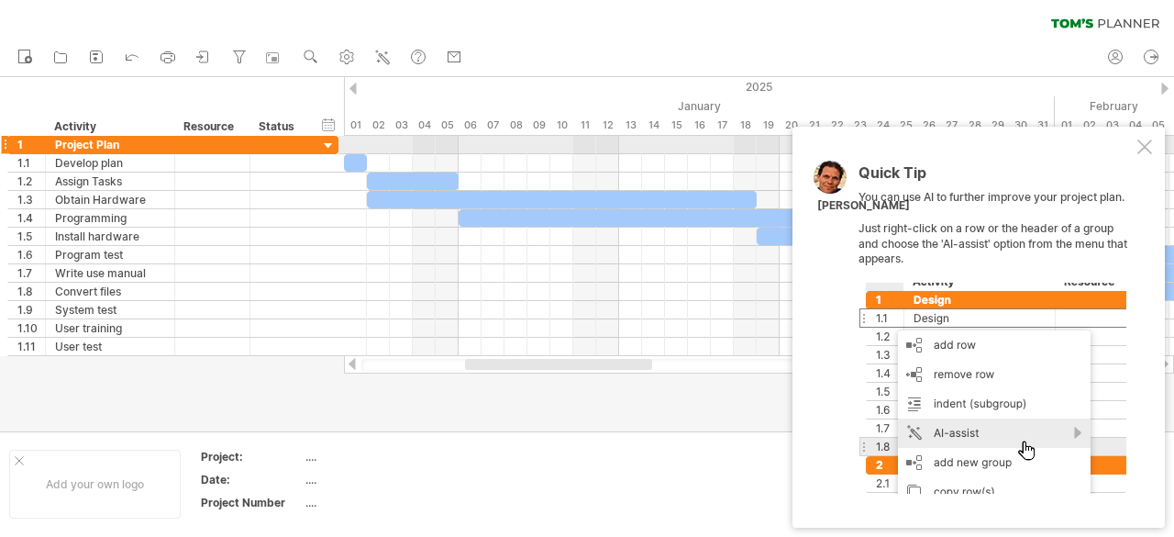
click at [1145, 150] on div at bounding box center [1145, 146] width 15 height 15
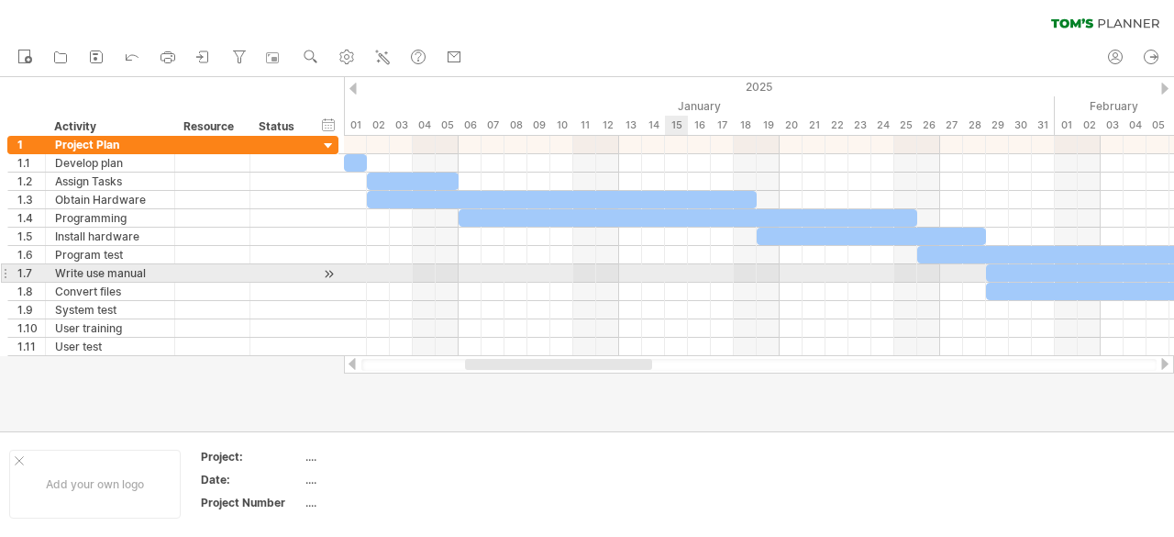
click at [671, 269] on div at bounding box center [759, 273] width 830 height 18
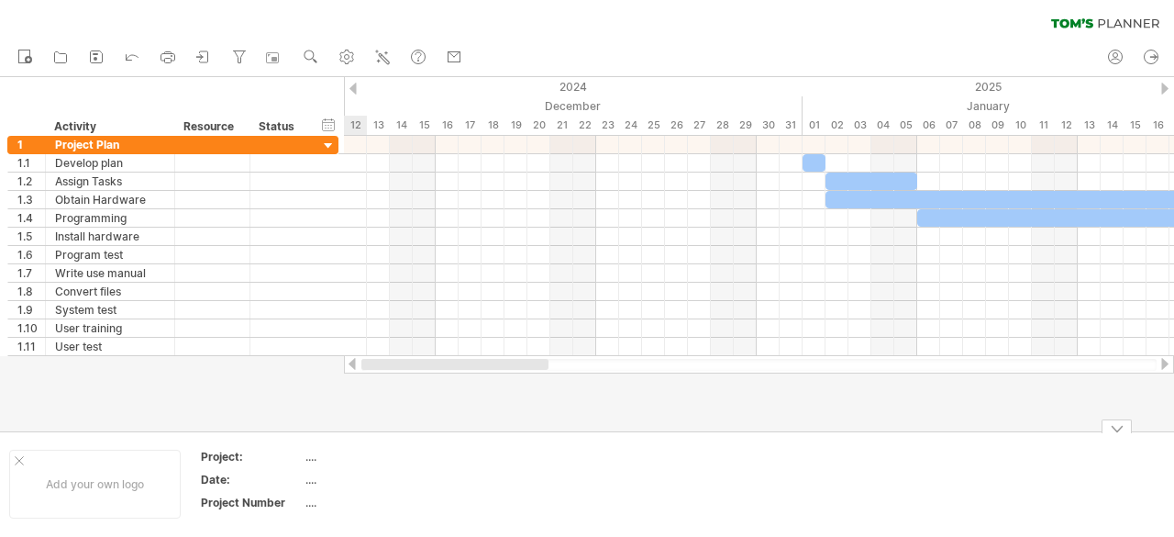
drag, startPoint x: 644, startPoint y: 367, endPoint x: 477, endPoint y: 447, distance: 185.1
click at [465, 464] on div "Trying to reach [DOMAIN_NAME] Connected again... 0% clear filter new 1" at bounding box center [587, 268] width 1174 height 537
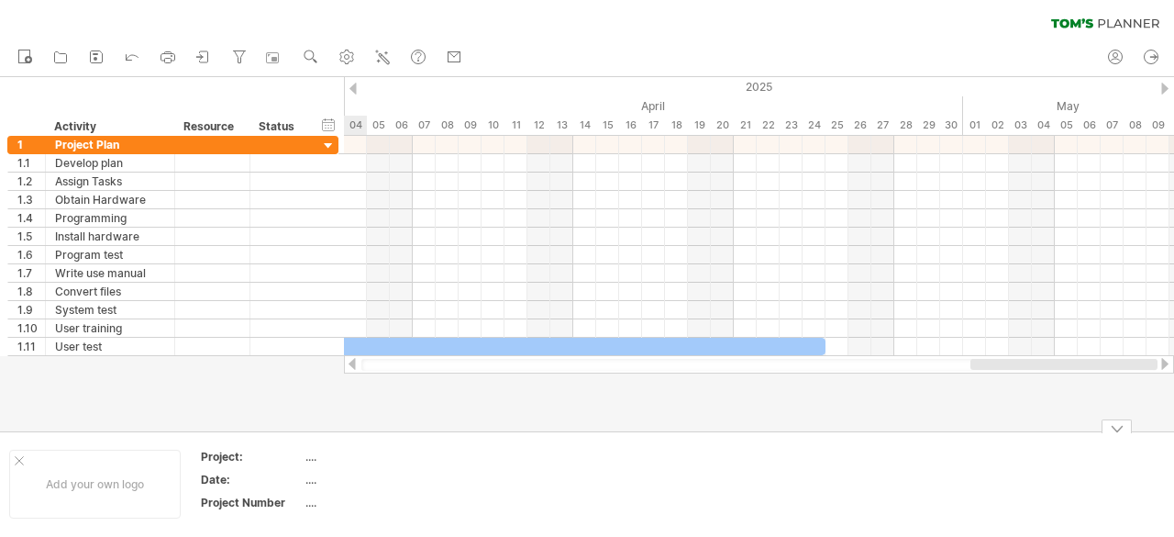
drag, startPoint x: 481, startPoint y: 361, endPoint x: 1132, endPoint y: 430, distance: 655.0
click at [1132, 430] on div "Trying to reach [DOMAIN_NAME] Connected again... 0% clear filter new 1" at bounding box center [587, 268] width 1174 height 537
click at [95, 58] on rect at bounding box center [96, 59] width 4 height 4
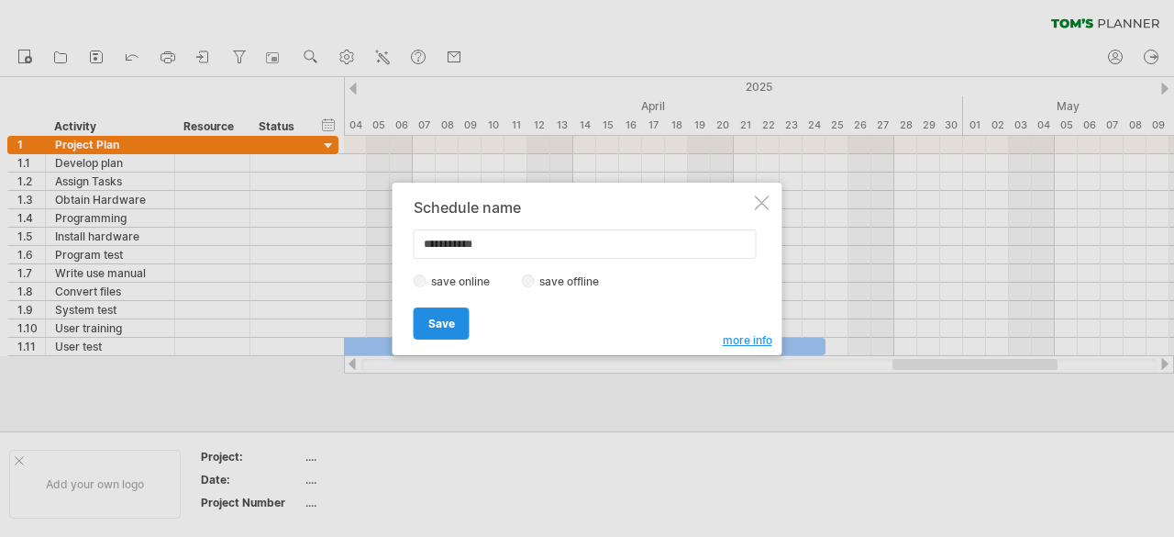
click at [440, 310] on link "Save" at bounding box center [442, 323] width 56 height 32
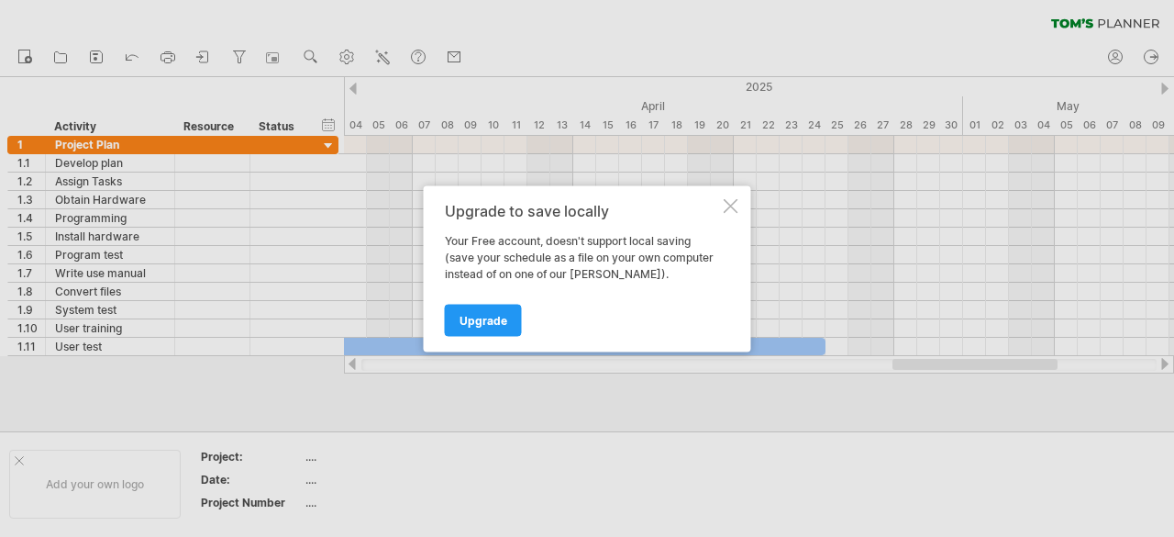
click at [731, 201] on div at bounding box center [731, 205] width 15 height 15
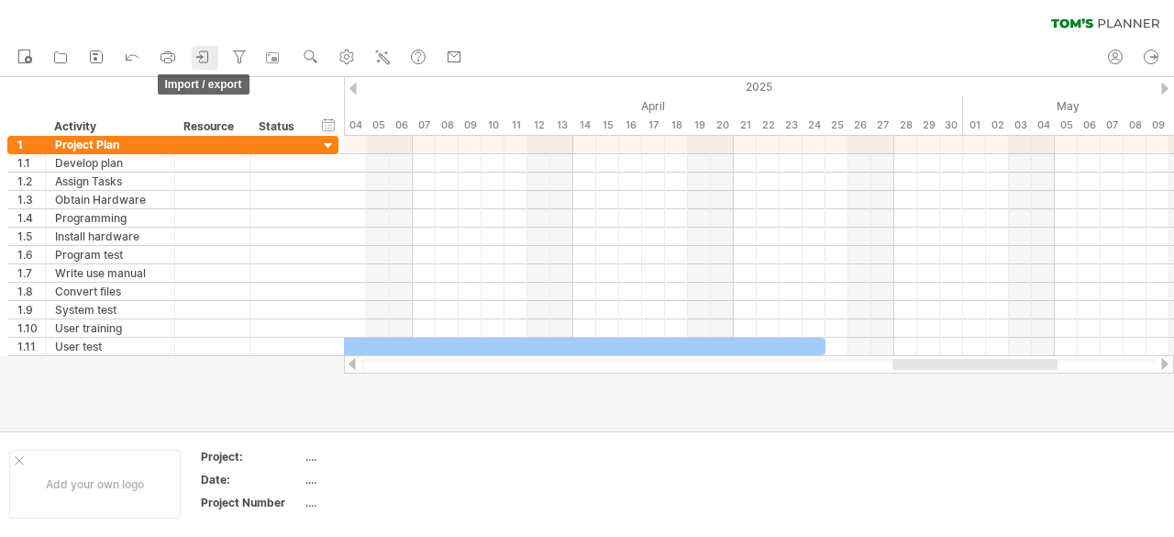
click at [202, 57] on icon at bounding box center [199, 56] width 6 height 5
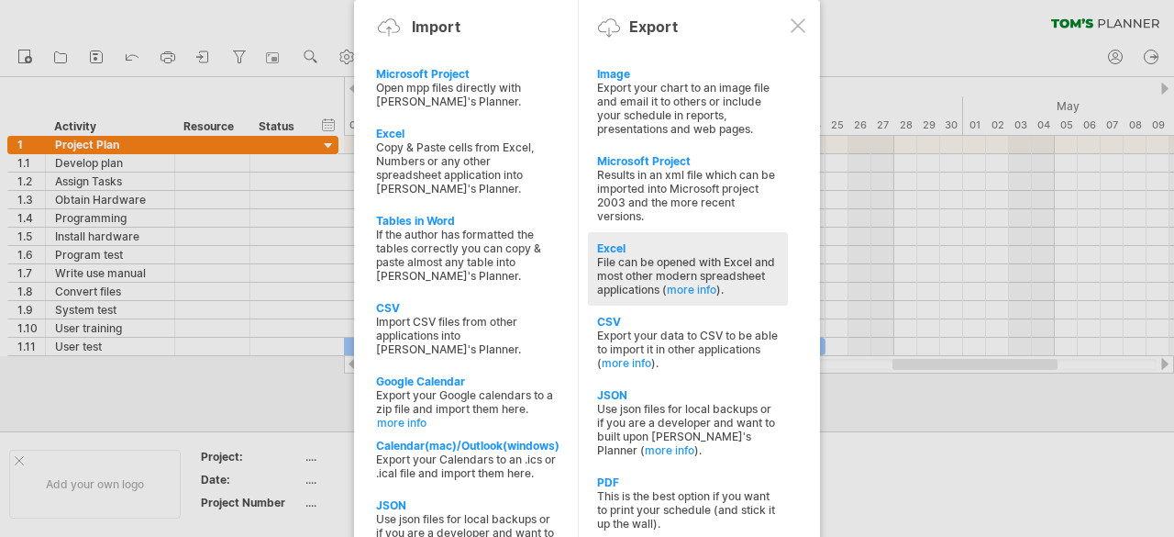
click at [694, 241] on div "Excel" at bounding box center [688, 248] width 182 height 14
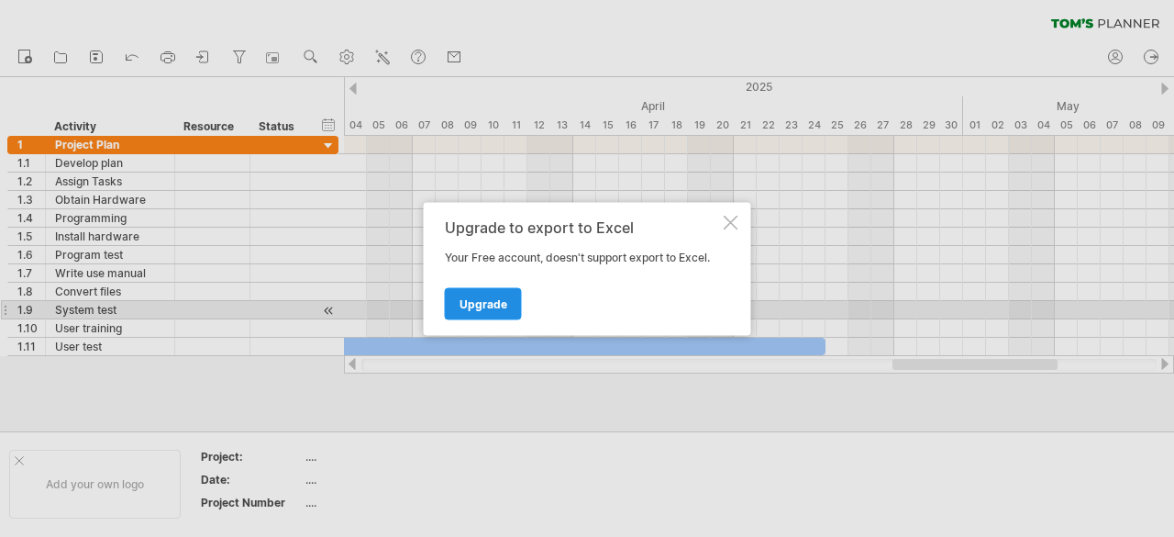
click at [494, 301] on span "Upgrade" at bounding box center [484, 303] width 48 height 14
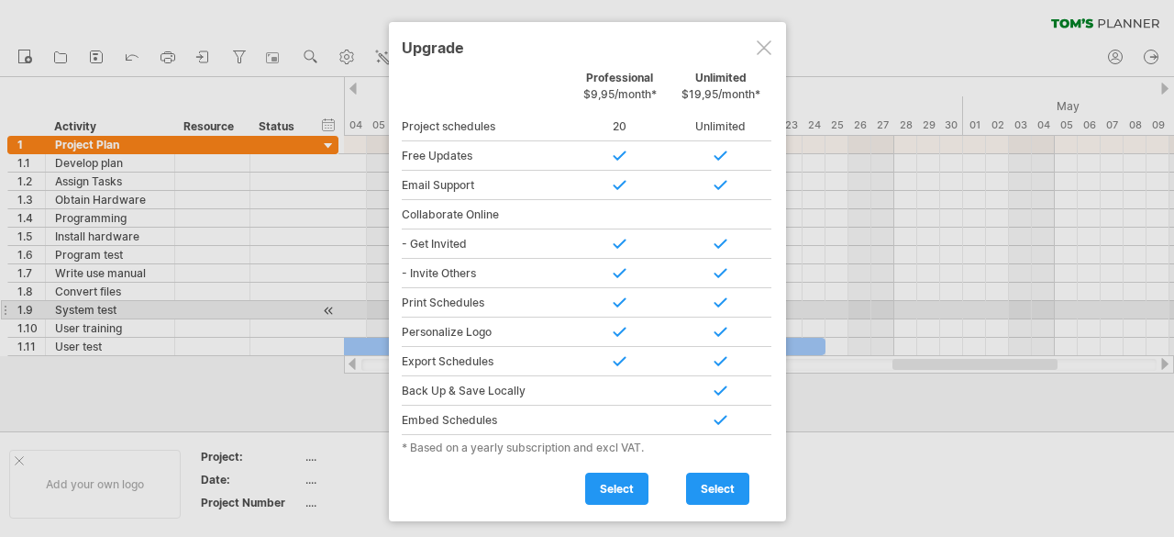
click at [757, 41] on div at bounding box center [764, 47] width 15 height 15
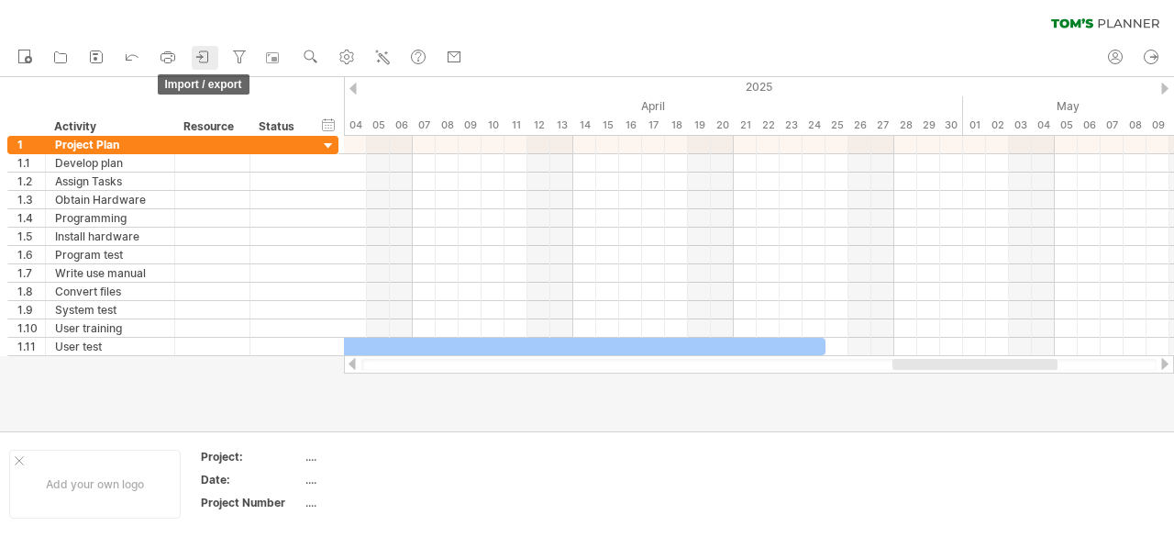
click at [206, 54] on icon at bounding box center [204, 57] width 18 height 18
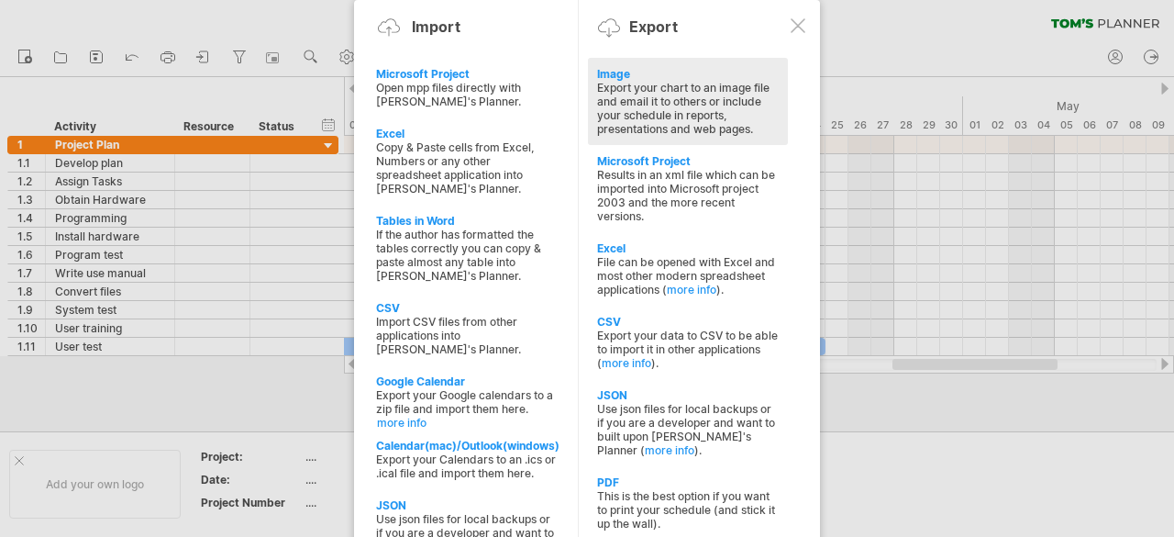
click at [638, 87] on div "Export your chart to an image file and email it to others or include your sched…" at bounding box center [688, 108] width 182 height 55
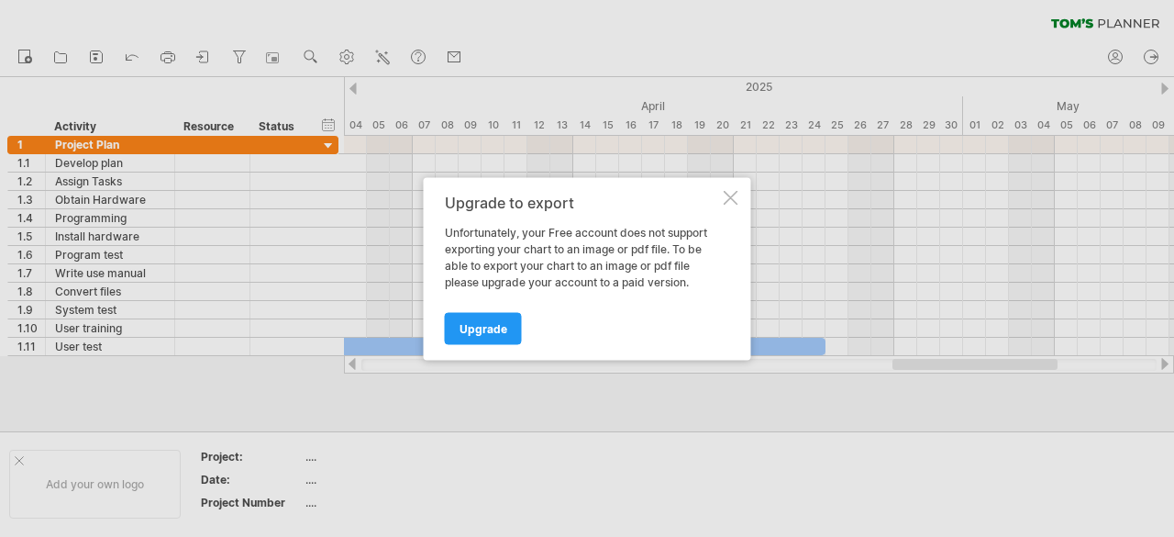
click at [734, 195] on div at bounding box center [731, 197] width 15 height 15
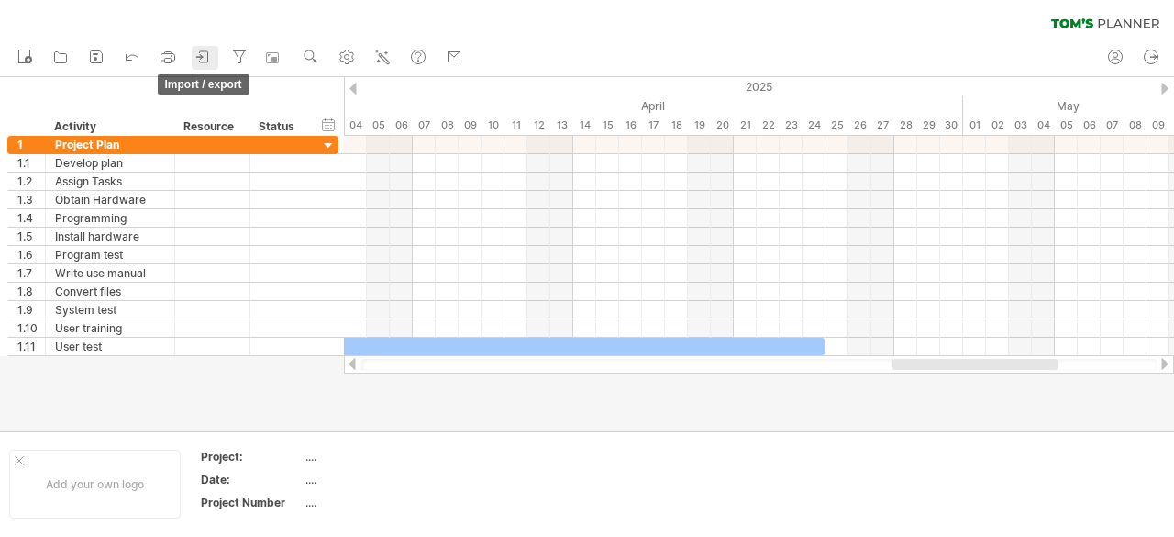
click at [210, 60] on icon at bounding box center [204, 57] width 18 height 18
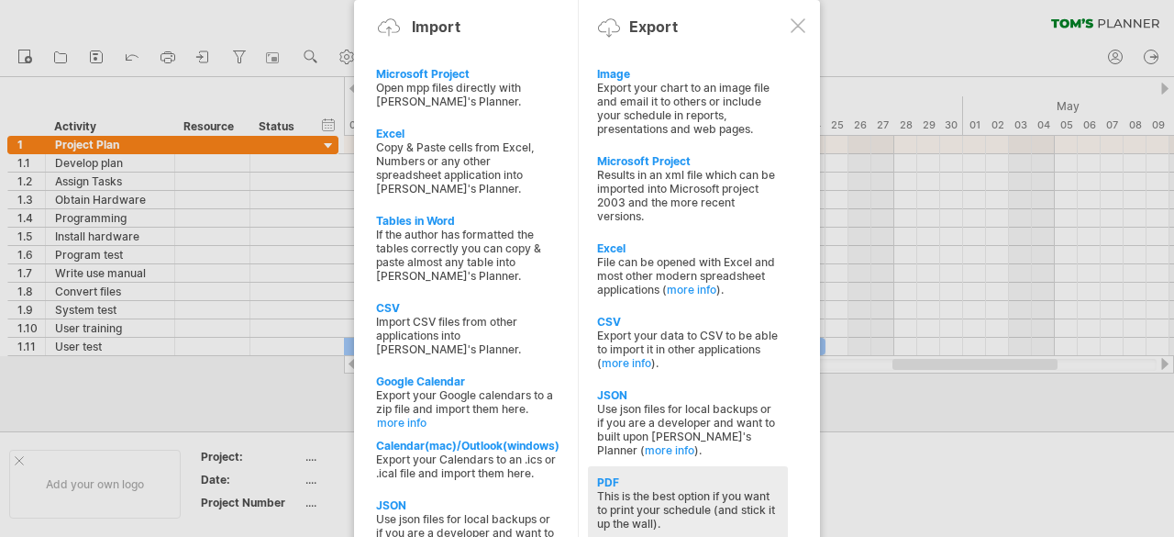
click at [728, 475] on div "PDF" at bounding box center [688, 482] width 182 height 14
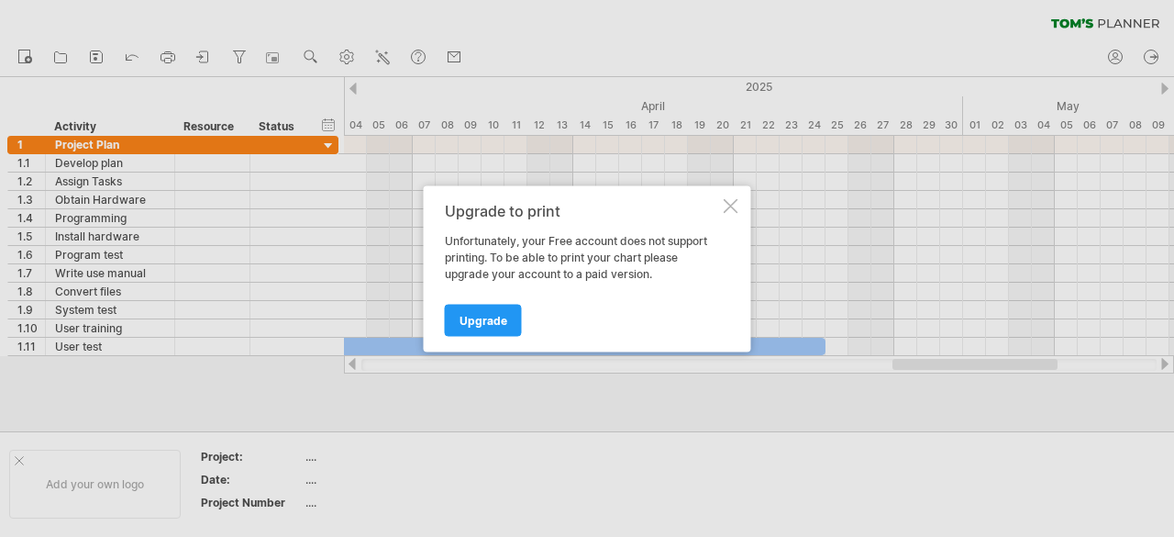
click at [728, 204] on div at bounding box center [731, 205] width 15 height 15
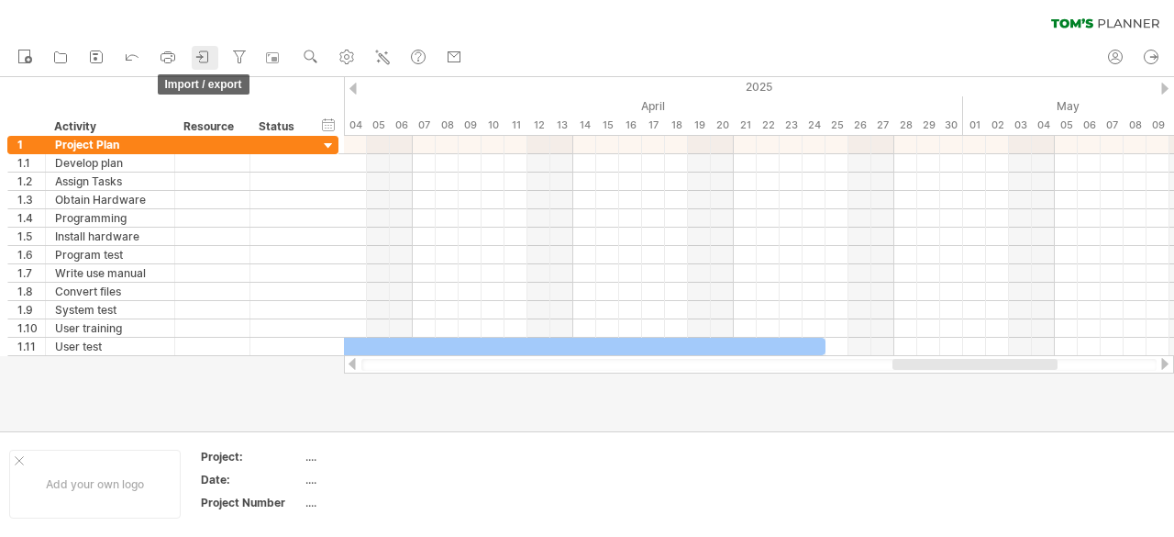
click at [213, 50] on icon at bounding box center [204, 57] width 18 height 18
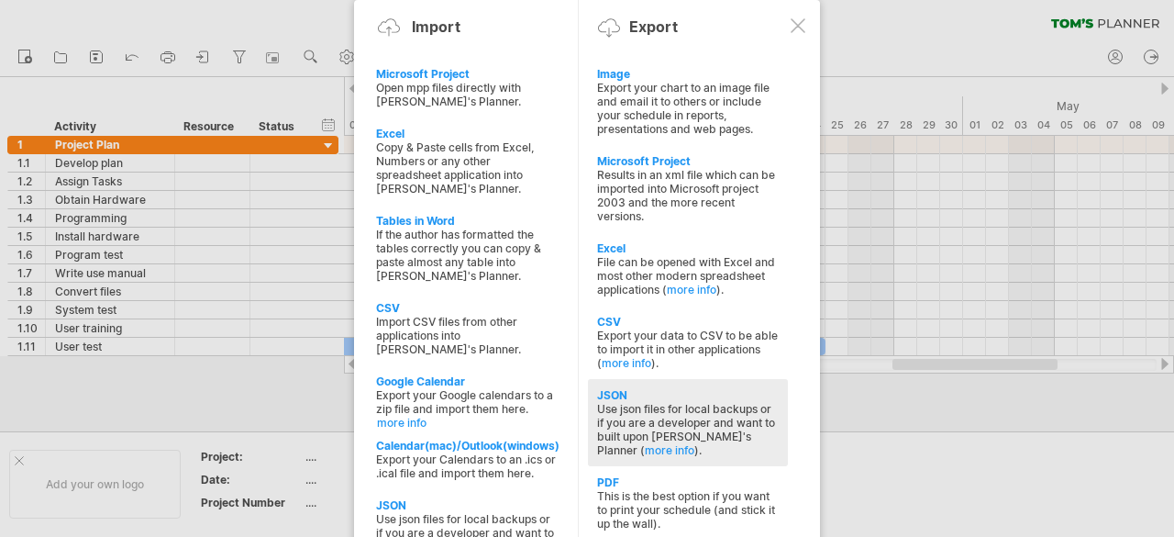
click at [712, 402] on div "Use json files for local backups or if you are a developer and want to built up…" at bounding box center [688, 429] width 182 height 55
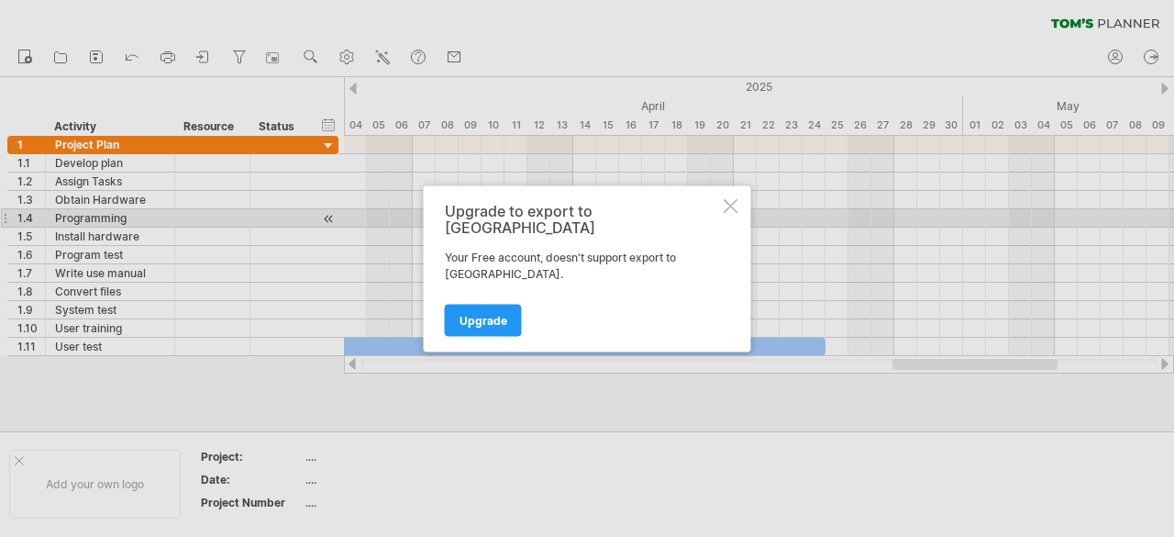
click at [743, 217] on div "Upgrade to export to JSON Your Free account, doesn't support export to [GEOGRAP…" at bounding box center [588, 268] width 328 height 166
click at [728, 213] on div at bounding box center [731, 205] width 15 height 15
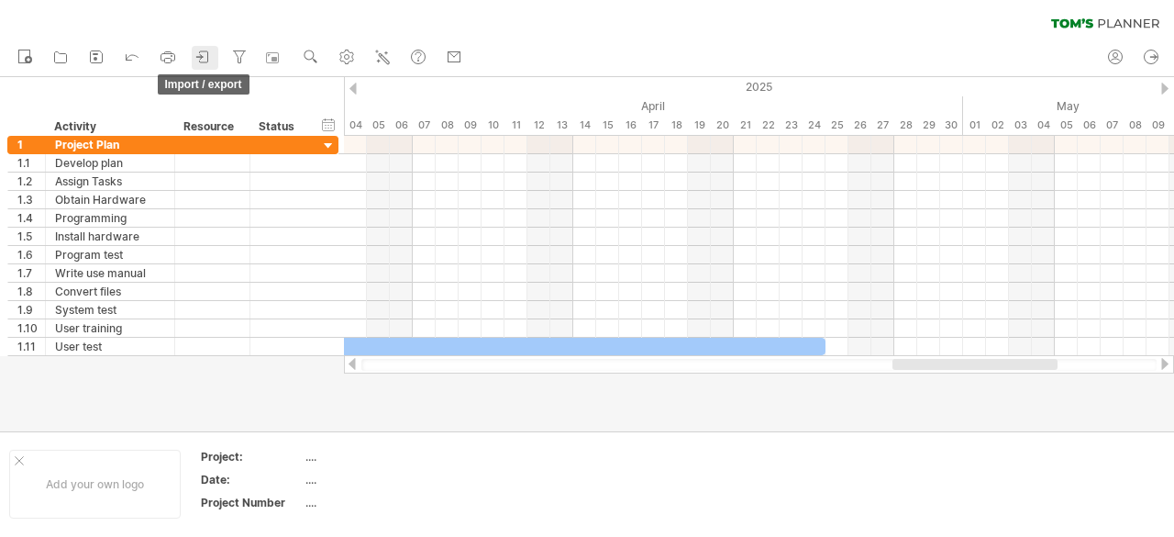
click at [204, 51] on icon at bounding box center [204, 56] width 8 height 11
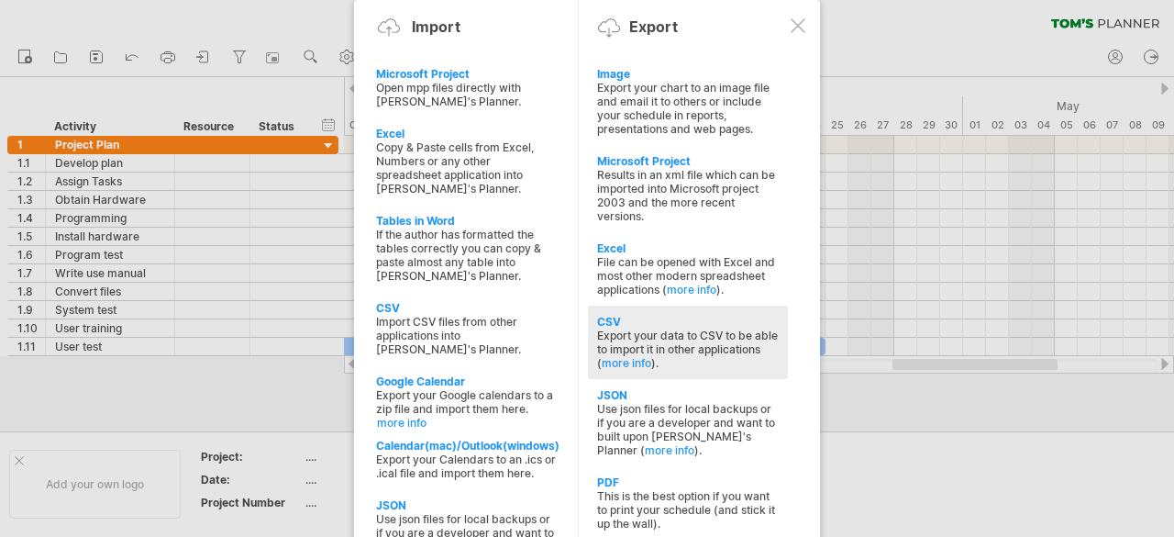
click at [624, 306] on div "CSV Export your data to CSV to be able to import it in other applications ( mor…" at bounding box center [688, 342] width 200 height 73
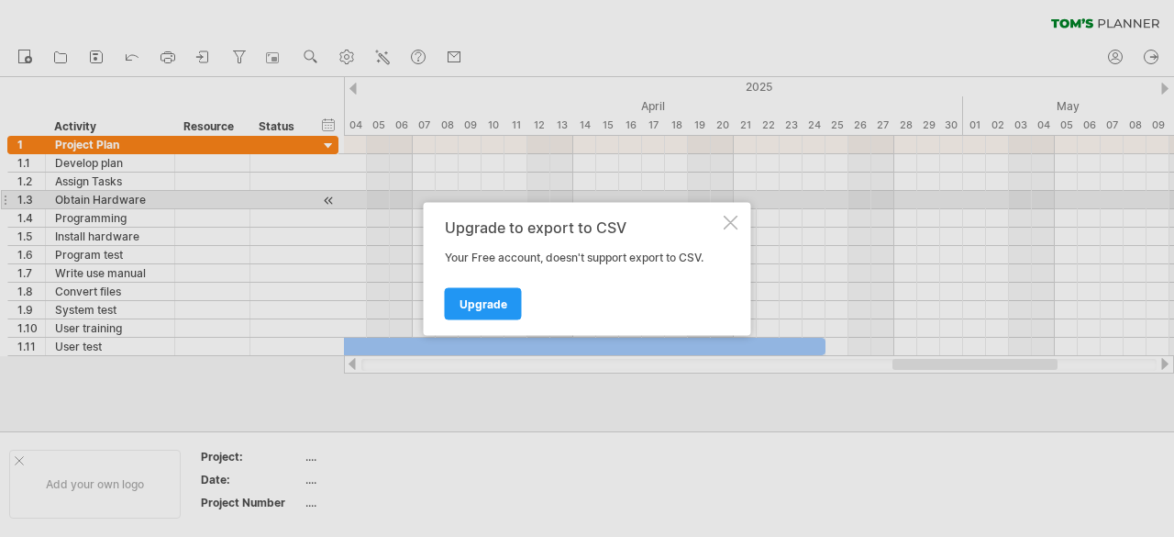
drag, startPoint x: 716, startPoint y: 206, endPoint x: 715, endPoint y: 219, distance: 13.8
click at [716, 206] on div "Upgrade to export to CSV Your Free account, doesn't support export to CSV. Upgr…" at bounding box center [588, 268] width 328 height 133
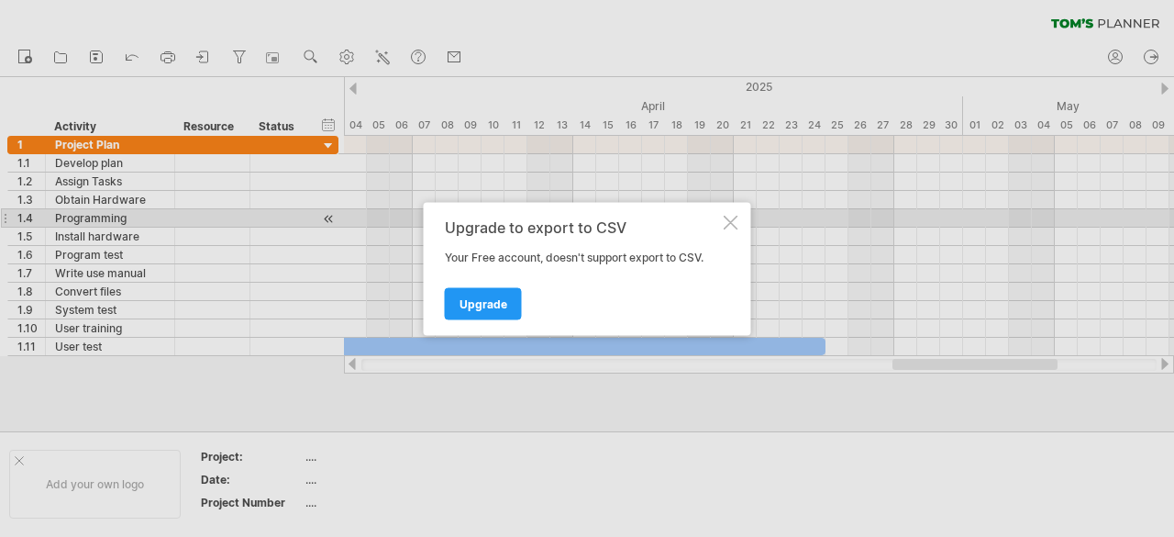
click at [715, 219] on div "Upgrade to export to CSV" at bounding box center [582, 226] width 275 height 17
click at [727, 218] on div at bounding box center [731, 222] width 15 height 15
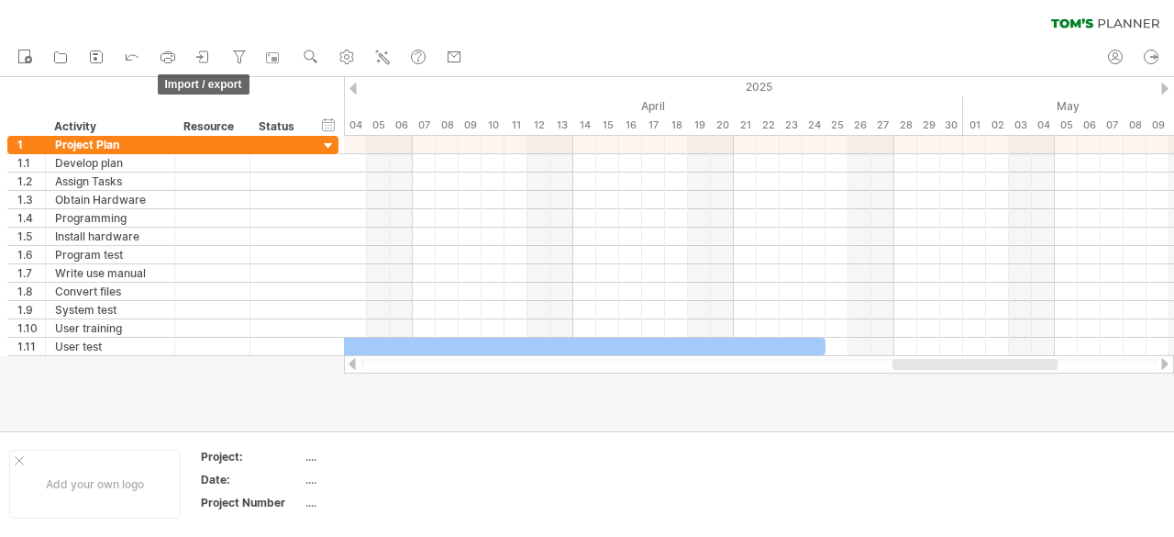
click at [198, 53] on icon at bounding box center [204, 57] width 18 height 18
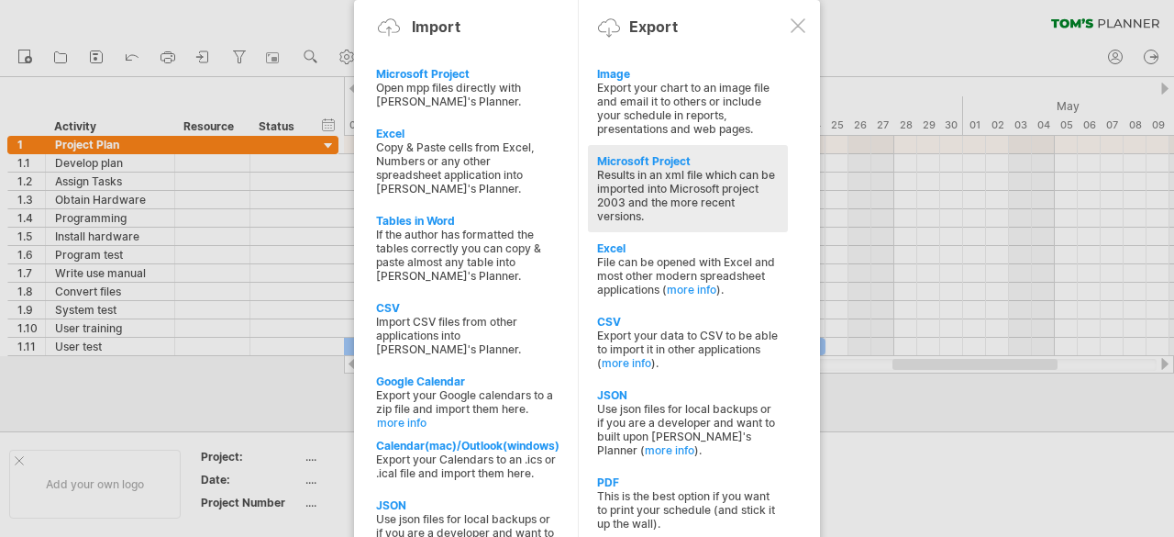
click at [622, 197] on div "Results in an xml file which can be imported into Microsoft project 2003 and th…" at bounding box center [688, 195] width 182 height 55
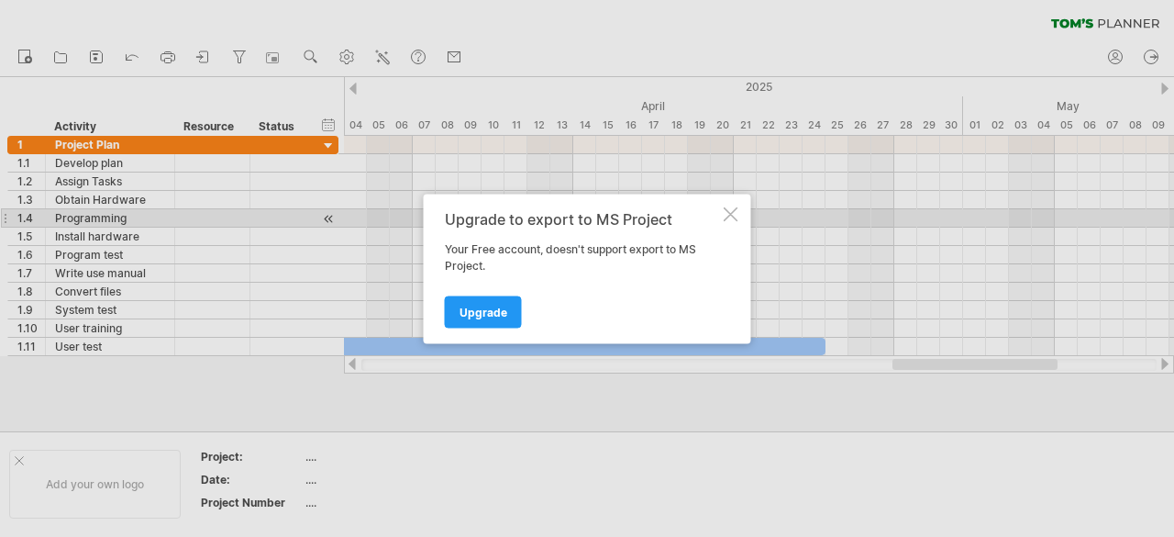
click at [728, 212] on div at bounding box center [731, 213] width 15 height 15
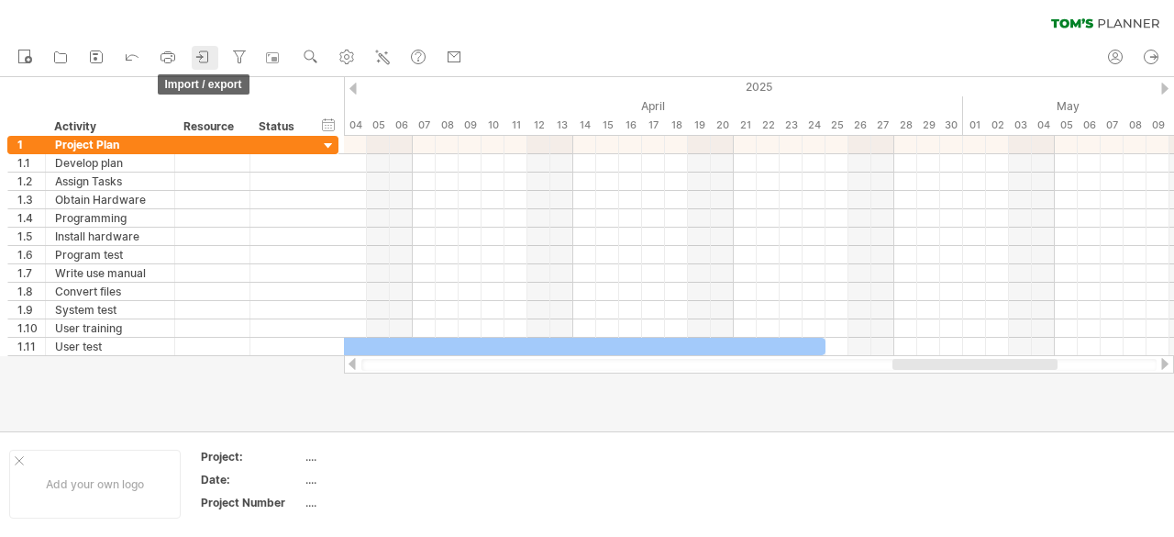
click at [204, 55] on icon at bounding box center [204, 57] width 18 height 18
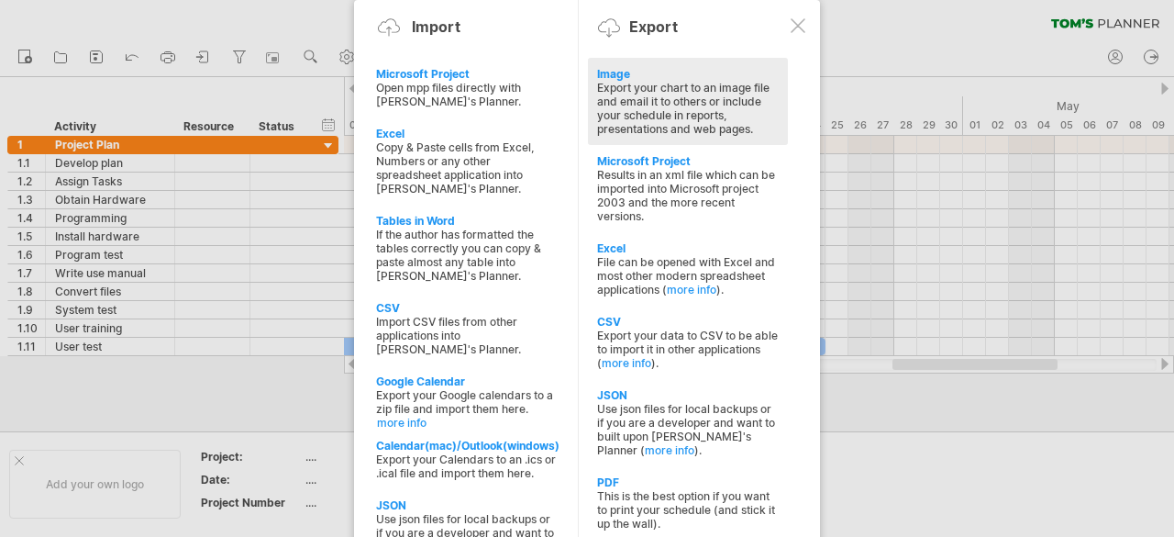
click at [636, 86] on div "Export your chart to an image file and email it to others or include your sched…" at bounding box center [688, 108] width 182 height 55
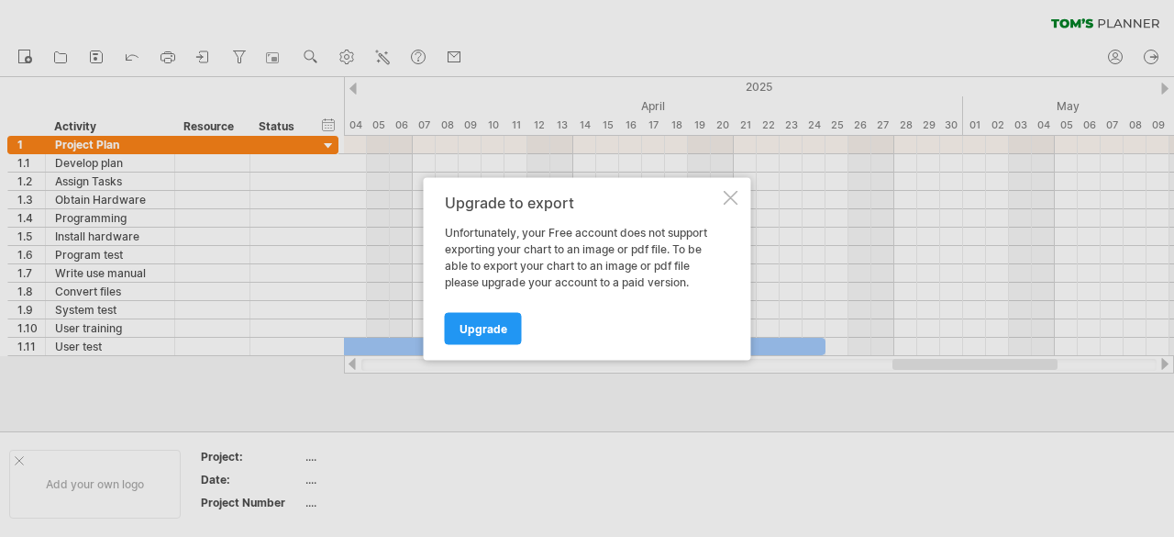
click at [747, 190] on div "Upgrade to export Unfortunately, your Free account does not support exporting y…" at bounding box center [588, 268] width 328 height 183
click at [726, 195] on div at bounding box center [731, 197] width 15 height 15
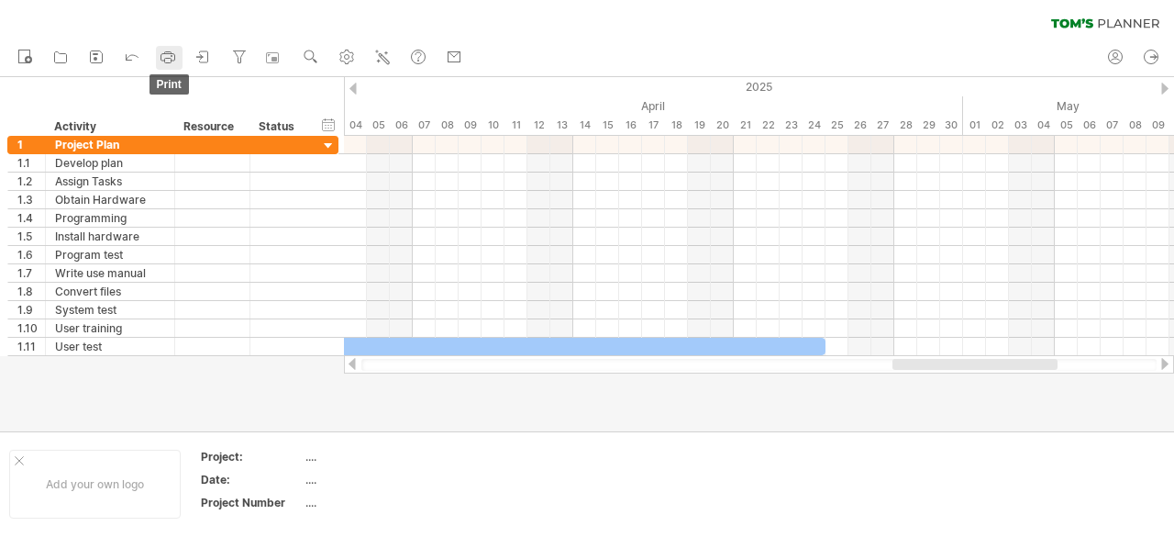
click at [165, 52] on rect at bounding box center [168, 53] width 6 height 2
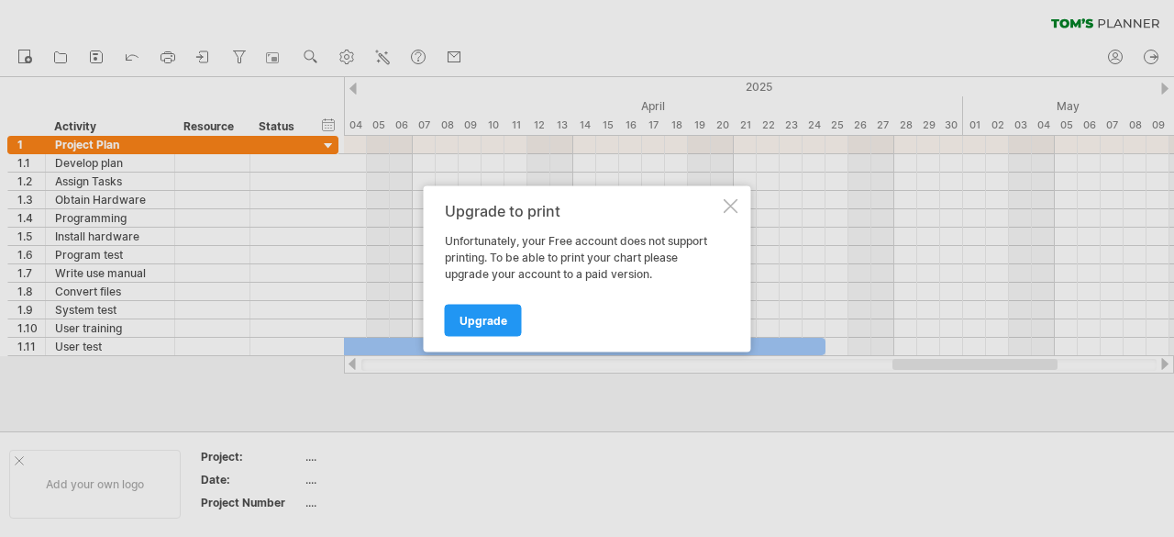
click at [728, 213] on div "Upgrade to print Unfortunately, your Free account does not support printing. To…" at bounding box center [588, 268] width 328 height 166
click at [734, 206] on div at bounding box center [731, 205] width 15 height 15
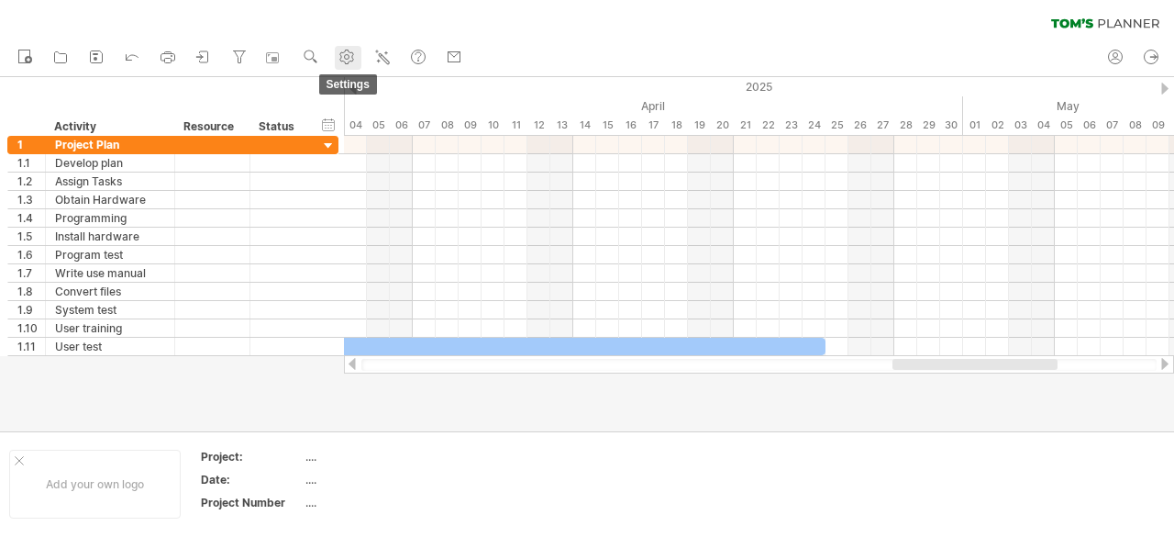
click at [353, 61] on use at bounding box center [347, 57] width 18 height 18
select select "*"
select select "**"
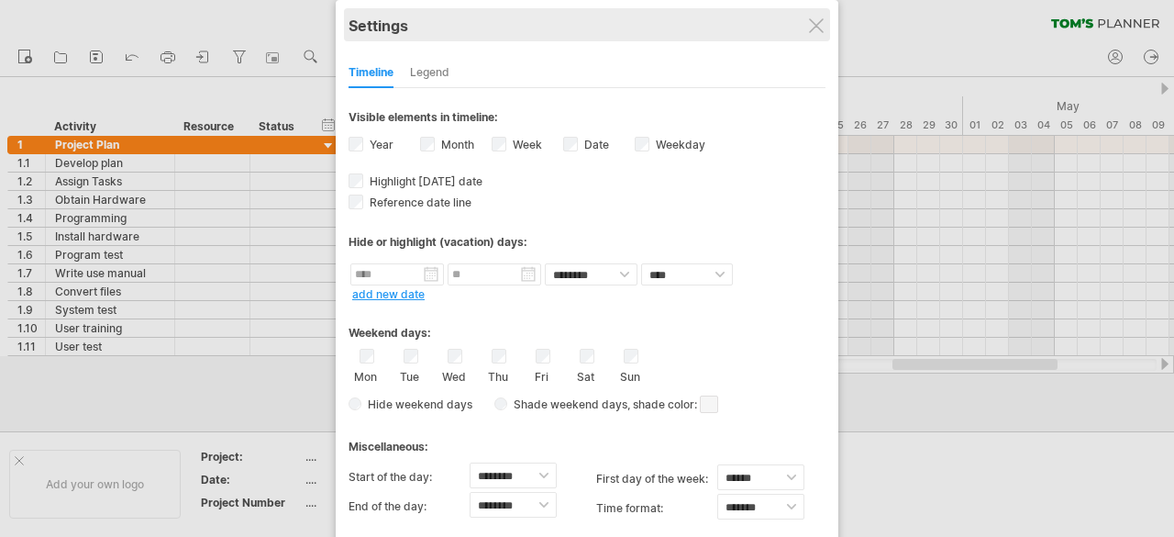
click at [806, 26] on div "Settings" at bounding box center [587, 24] width 477 height 33
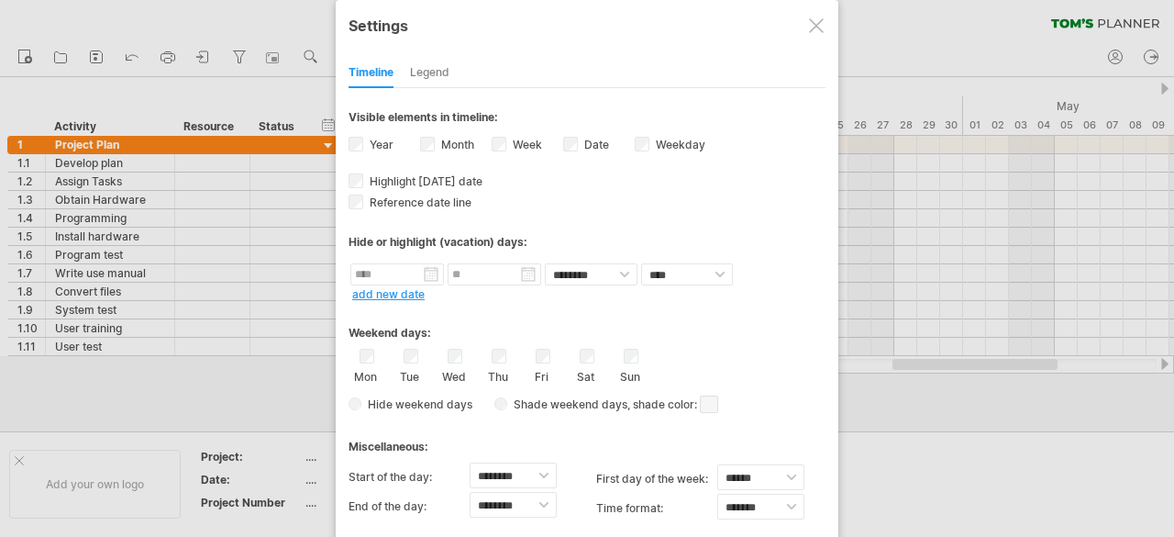
click at [830, 27] on div "**********" at bounding box center [587, 293] width 503 height 587
click at [815, 21] on div at bounding box center [816, 25] width 15 height 15
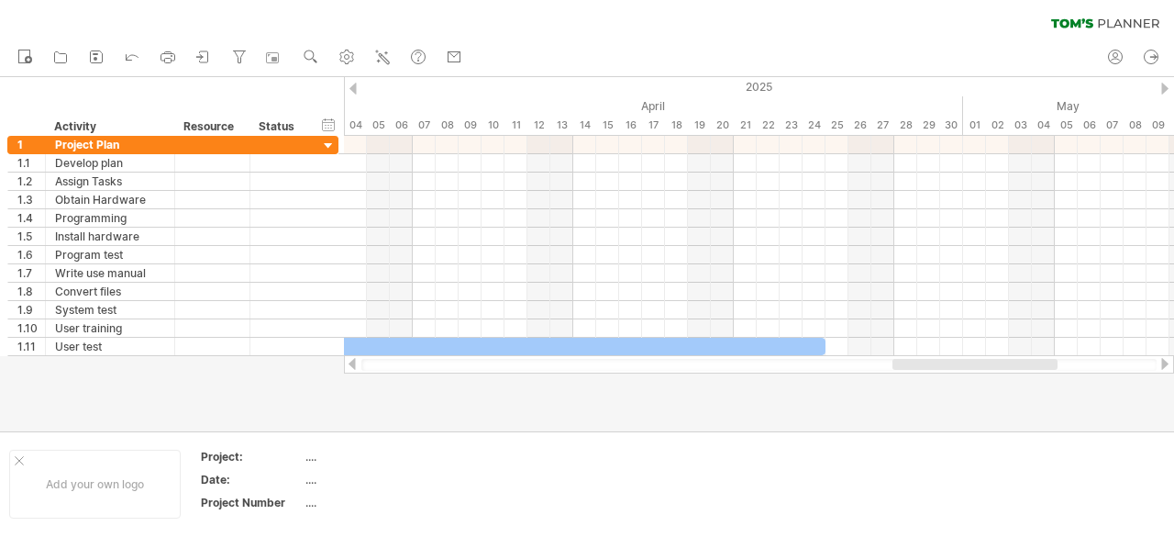
click at [815, 21] on div "clear filter reapply filter" at bounding box center [587, 19] width 1174 height 39
click at [1161, 91] on div "2025" at bounding box center [883, 86] width 3601 height 19
click at [1161, 89] on div "2025" at bounding box center [883, 86] width 3601 height 19
click at [26, 56] on icon at bounding box center [25, 56] width 18 height 18
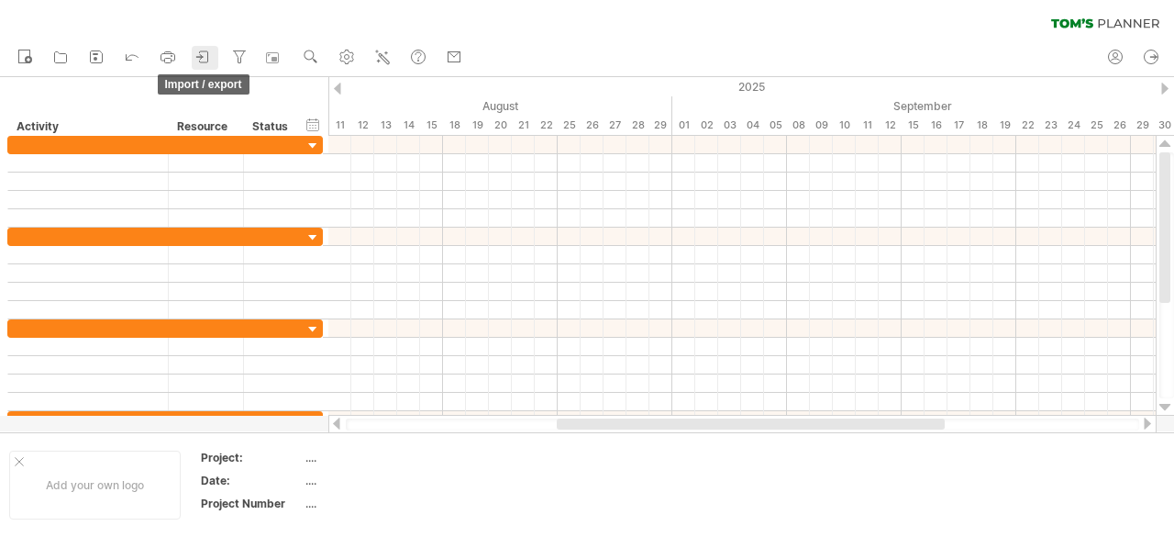
click at [193, 61] on link "import / export" at bounding box center [205, 58] width 27 height 24
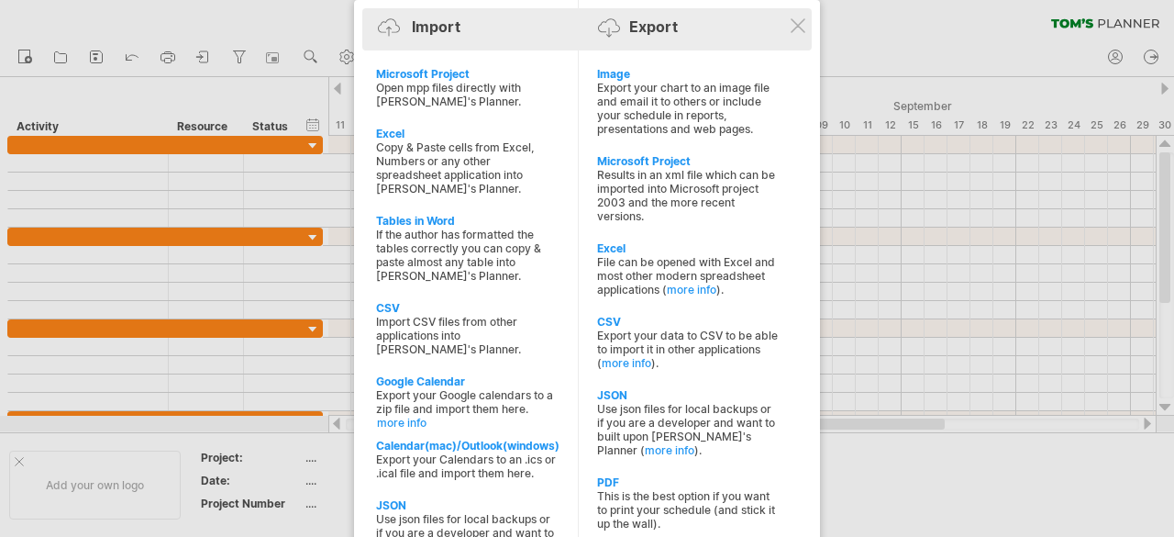
click at [794, 11] on div "Import Export" at bounding box center [587, 29] width 440 height 42
